Goal: Use online tool/utility: Utilize a website feature to perform a specific function

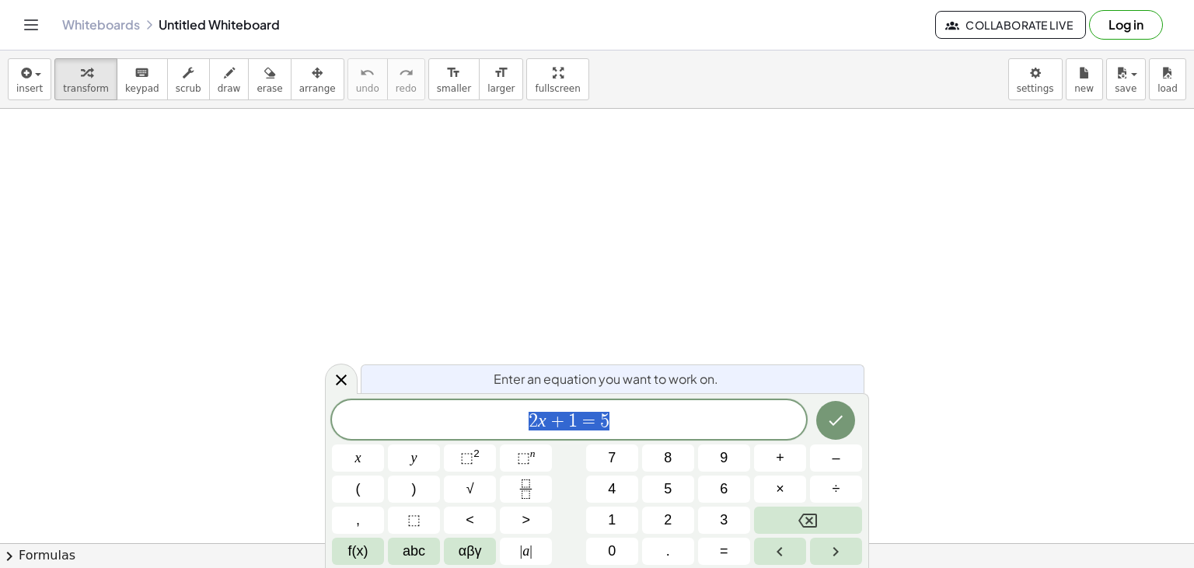
scroll to position [93, 9]
click at [835, 422] on icon "Done" at bounding box center [835, 420] width 19 height 19
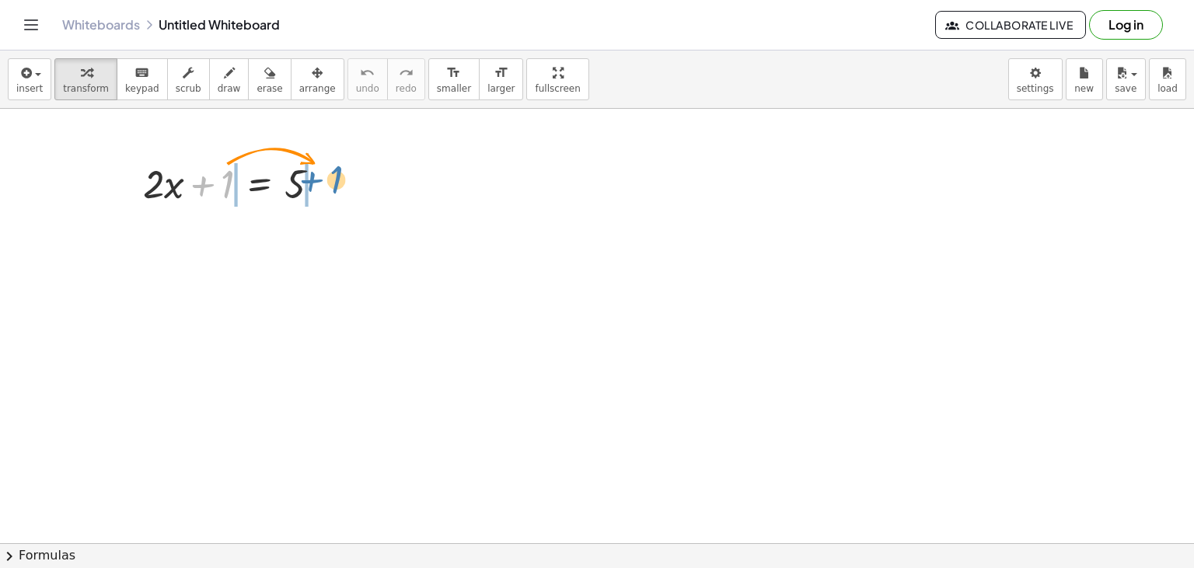
drag, startPoint x: 225, startPoint y: 170, endPoint x: 338, endPoint y: 168, distance: 112.7
click at [338, 168] on div at bounding box center [237, 182] width 205 height 53
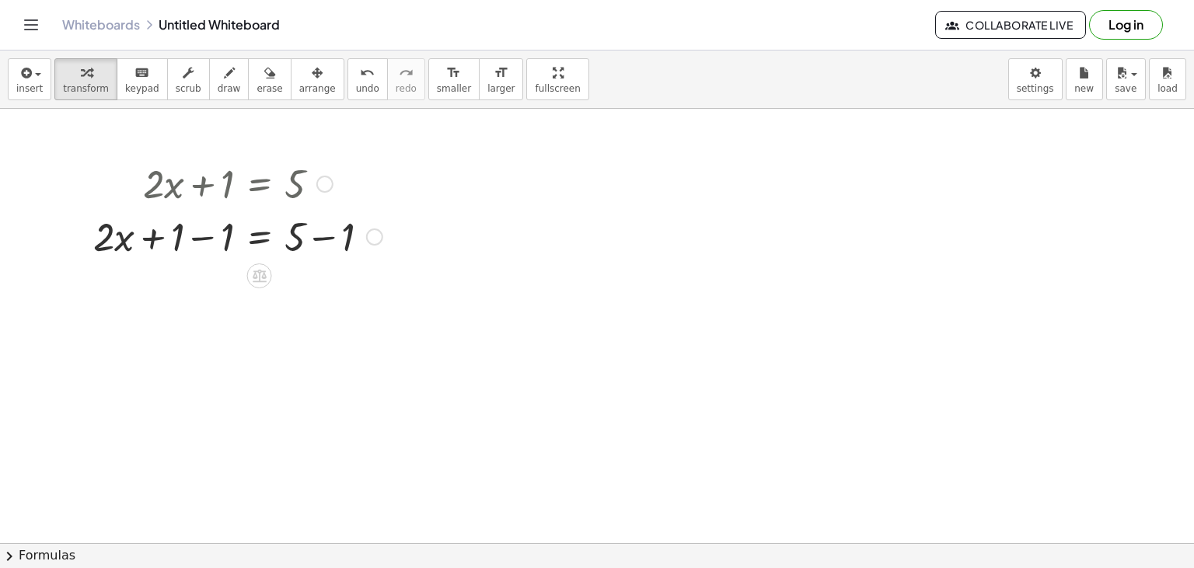
drag, startPoint x: 145, startPoint y: 288, endPoint x: 287, endPoint y: 246, distance: 148.1
click at [287, 246] on div "+ · 2 · x + 1 = 5 + · 2 · x = 5 + 1 − 1 + − 1" at bounding box center [597, 469] width 1194 height 971
click at [284, 248] on div at bounding box center [237, 235] width 305 height 53
click at [347, 238] on div at bounding box center [237, 235] width 305 height 53
click at [347, 238] on div at bounding box center [597, 469] width 1194 height 971
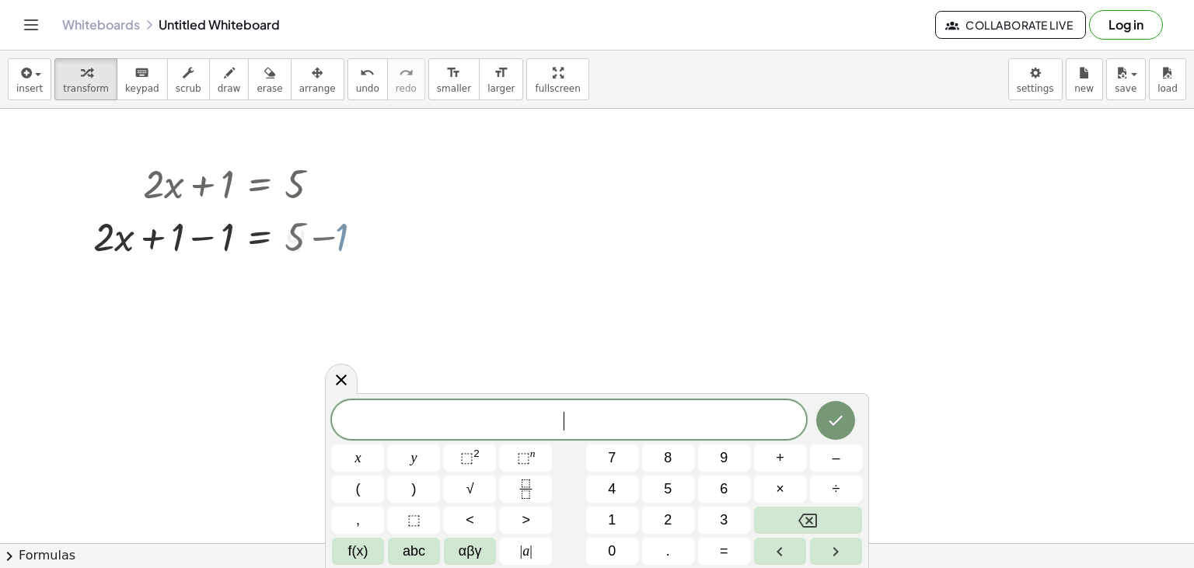
scroll to position [14, 0]
click at [347, 238] on div at bounding box center [597, 469] width 1194 height 971
click at [257, 295] on div at bounding box center [237, 288] width 305 height 53
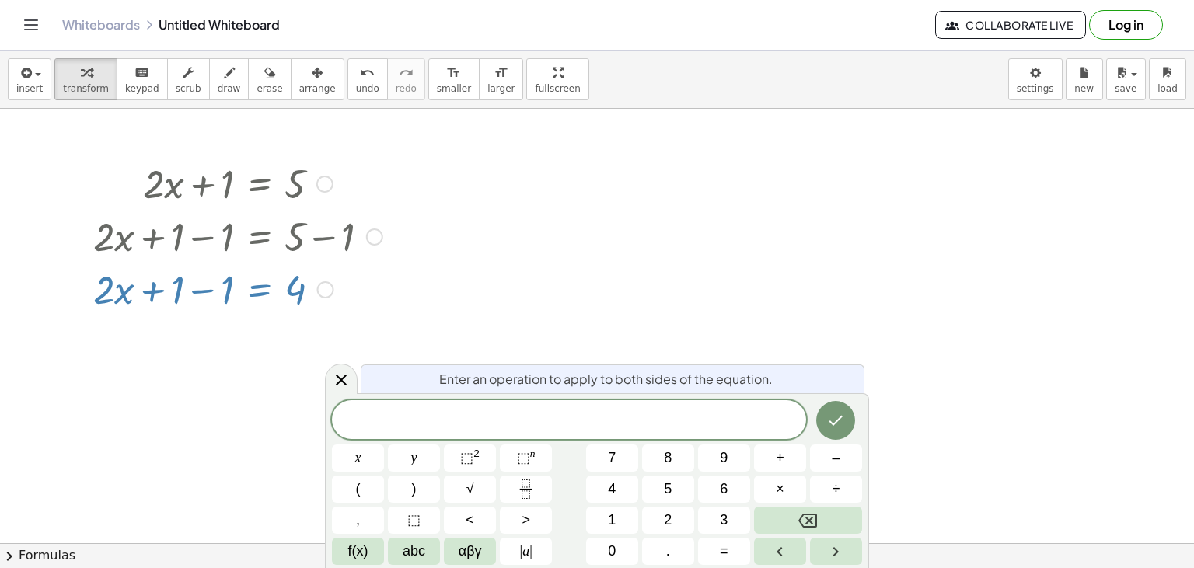
click at [257, 295] on div at bounding box center [237, 288] width 305 height 53
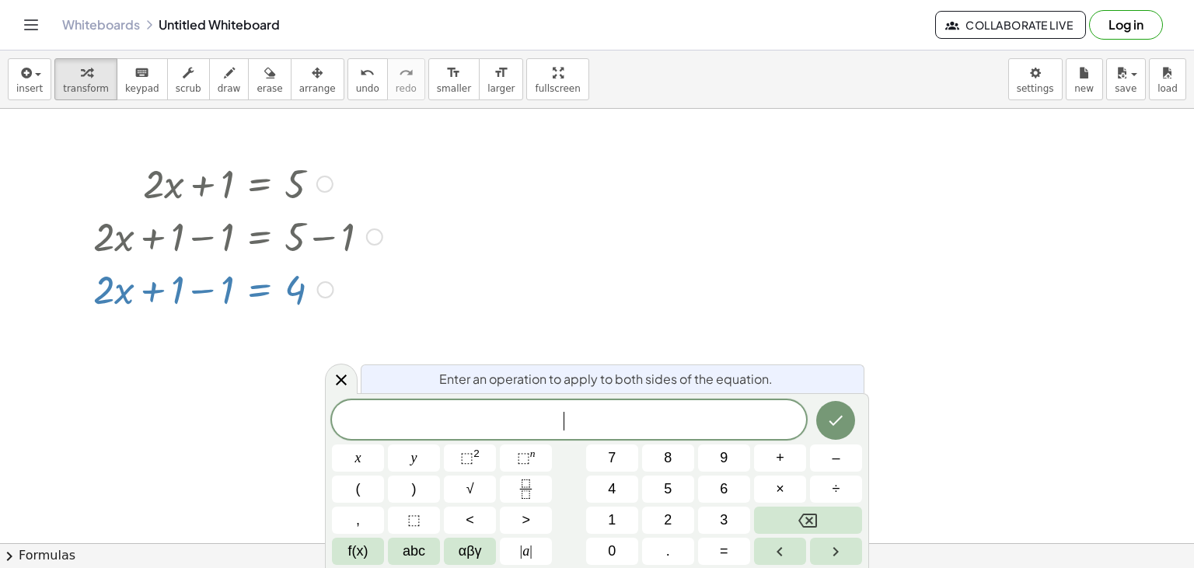
click at [364, 305] on div at bounding box center [237, 288] width 305 height 53
click at [395, 298] on div at bounding box center [597, 469] width 1194 height 971
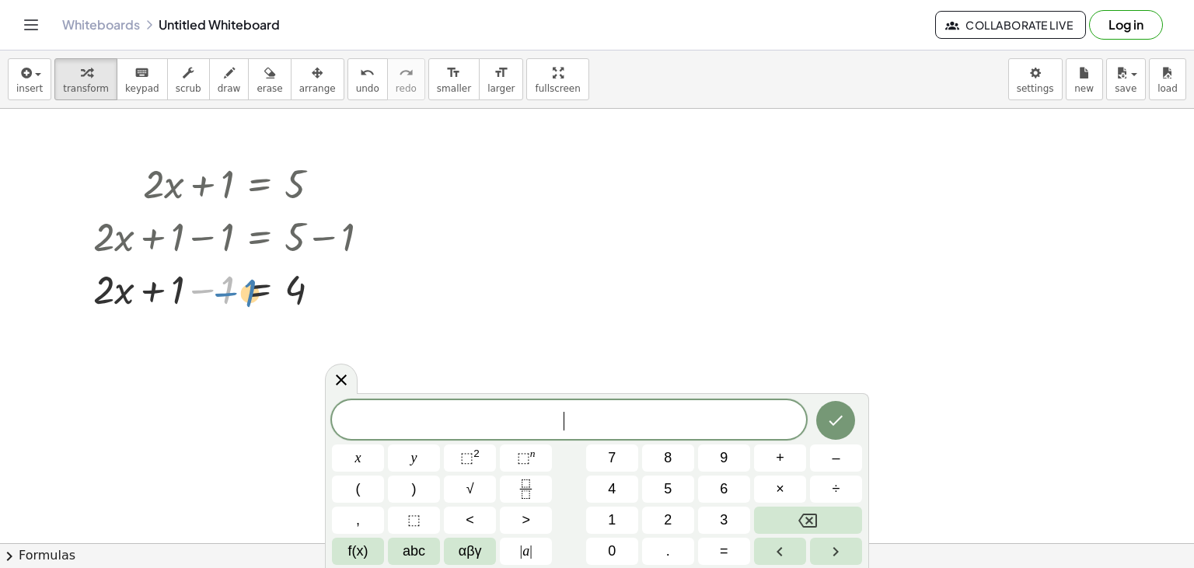
click at [186, 288] on div at bounding box center [237, 288] width 305 height 53
